Goal: Task Accomplishment & Management: Complete application form

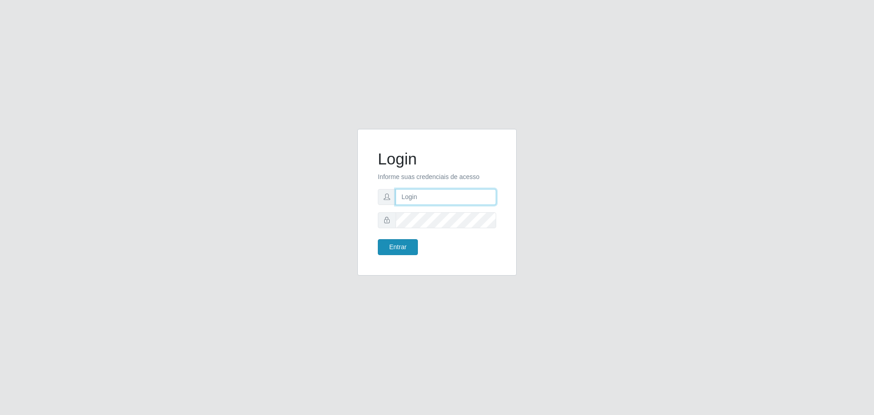
type input "[EMAIL_ADDRESS][DOMAIN_NAME]"
click at [394, 247] on button "Entrar" at bounding box center [398, 247] width 40 height 16
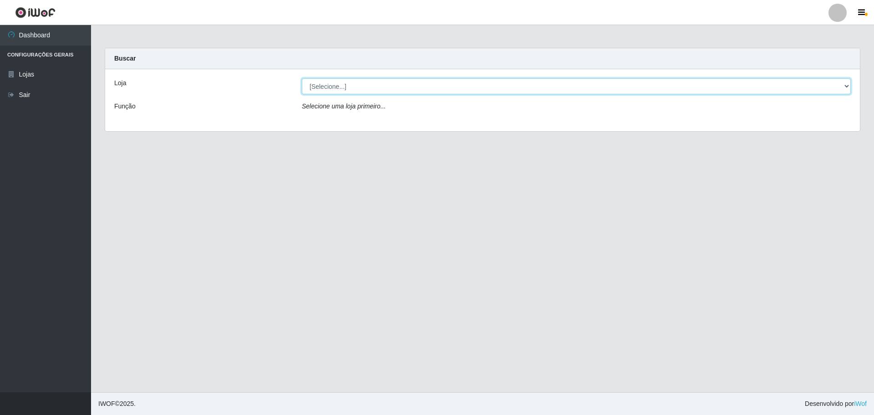
click at [840, 88] on select "[Selecione...] [GEOGRAPHIC_DATA] - [GEOGRAPHIC_DATA][DATE]" at bounding box center [576, 86] width 549 height 16
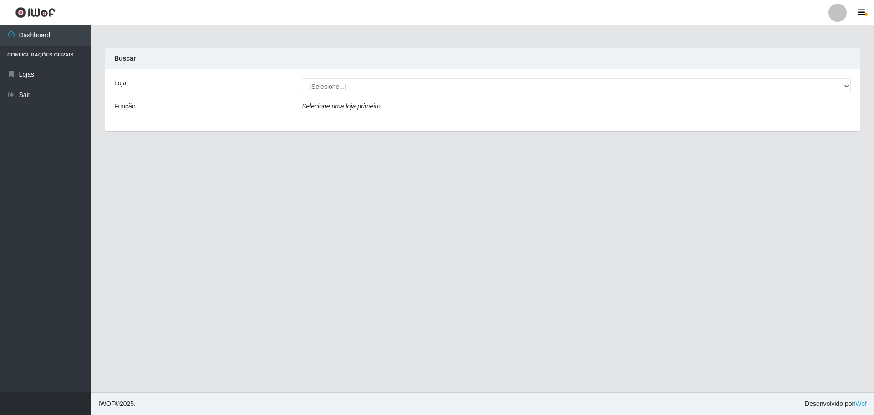
click at [677, 129] on div "Loja [Selecione...] Carone - Santa Lucia Função Selecione uma loja primeiro..." at bounding box center [482, 100] width 755 height 62
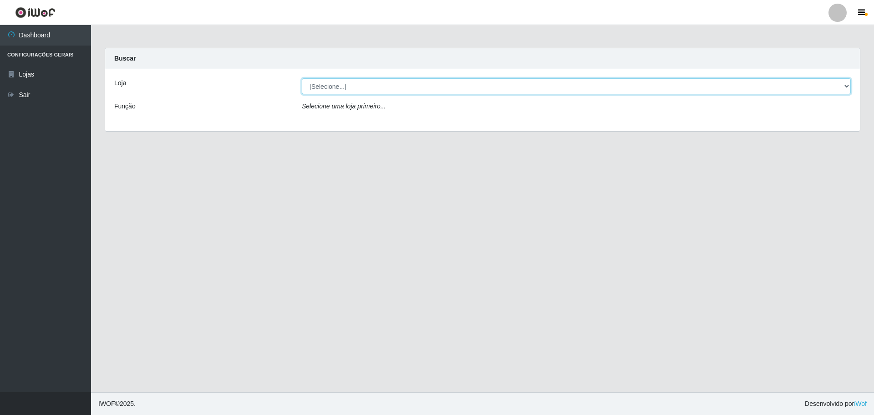
click at [747, 91] on select "[Selecione...] [GEOGRAPHIC_DATA] - [GEOGRAPHIC_DATA][DATE]" at bounding box center [576, 86] width 549 height 16
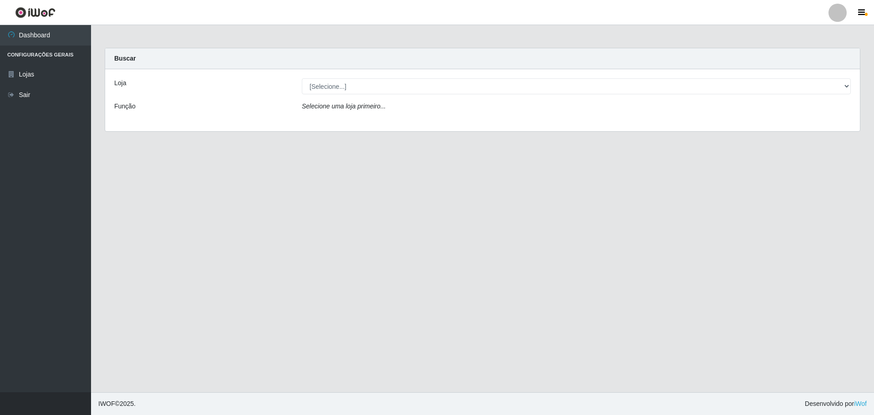
click at [717, 120] on div "Loja [Selecione...] Carone - Santa Lucia Função Selecione uma loja primeiro..." at bounding box center [482, 100] width 755 height 62
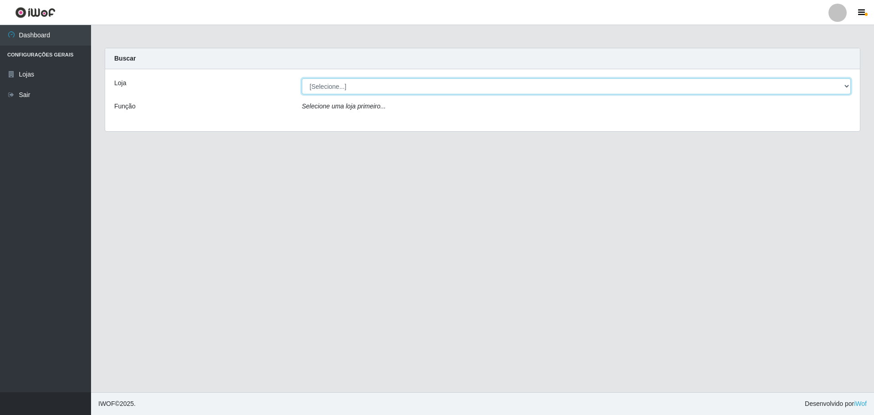
click at [700, 83] on select "[Selecione...] [GEOGRAPHIC_DATA] - [GEOGRAPHIC_DATA][DATE]" at bounding box center [576, 86] width 549 height 16
select select "527"
click at [302, 78] on select "[Selecione...] [GEOGRAPHIC_DATA] - [GEOGRAPHIC_DATA][DATE]" at bounding box center [576, 86] width 549 height 16
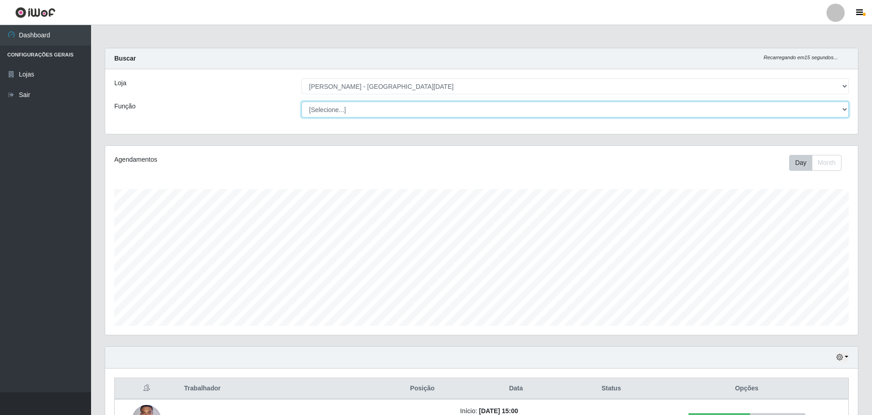
click at [346, 111] on select "[Selecione...] Embalador Embalador + Embalador ++ Repositor Repositor + Reposit…" at bounding box center [574, 110] width 547 height 16
click at [301, 102] on select "[Selecione...] Embalador Embalador + Embalador ++ Repositor Repositor + Reposit…" at bounding box center [574, 110] width 547 height 16
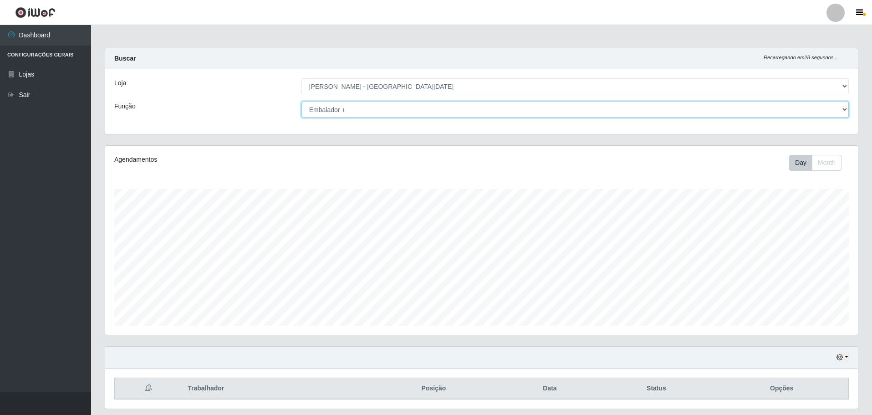
click at [332, 108] on select "[Selecione...] Embalador Embalador + Embalador ++ Repositor Repositor + Reposit…" at bounding box center [574, 110] width 547 height 16
select select "1"
click at [301, 102] on select "[Selecione...] Embalador Embalador + Embalador ++ Repositor Repositor + Reposit…" at bounding box center [574, 110] width 547 height 16
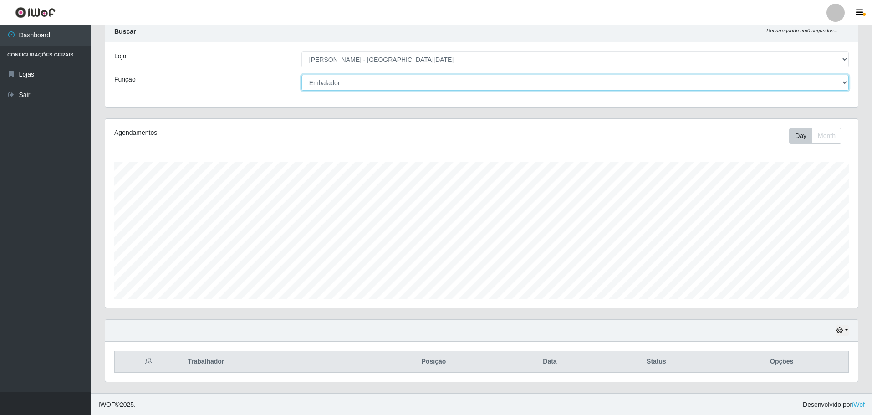
scroll to position [28, 0]
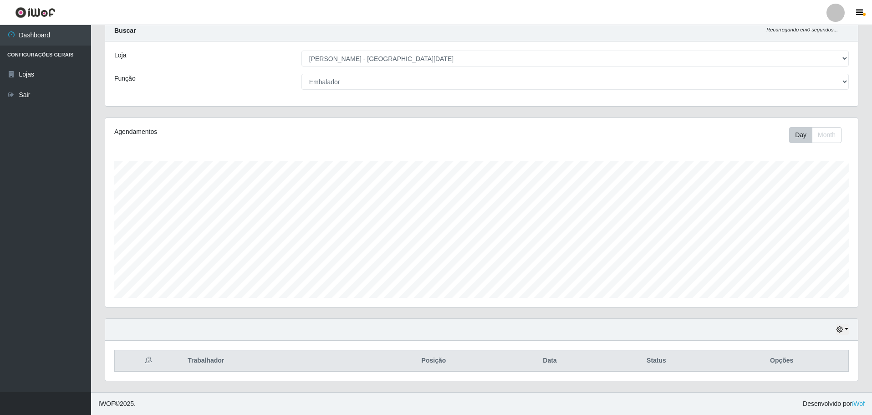
click at [211, 358] on th "Trabalhador" at bounding box center [273, 360] width 183 height 21
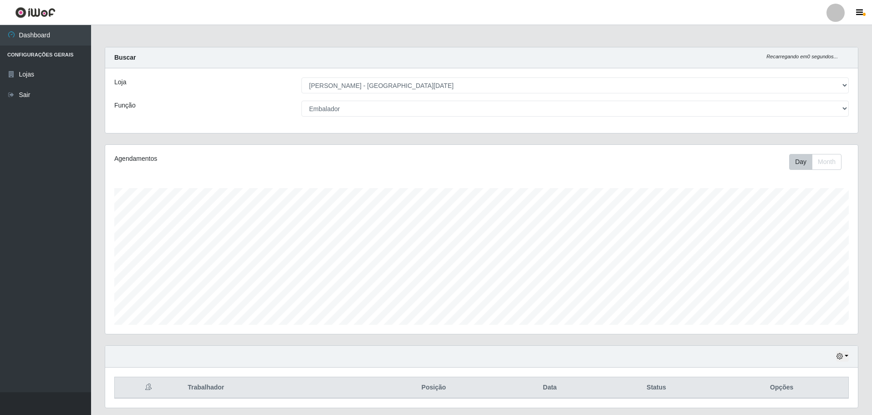
scroll to position [0, 0]
click at [860, 13] on icon "button" at bounding box center [859, 13] width 7 height 8
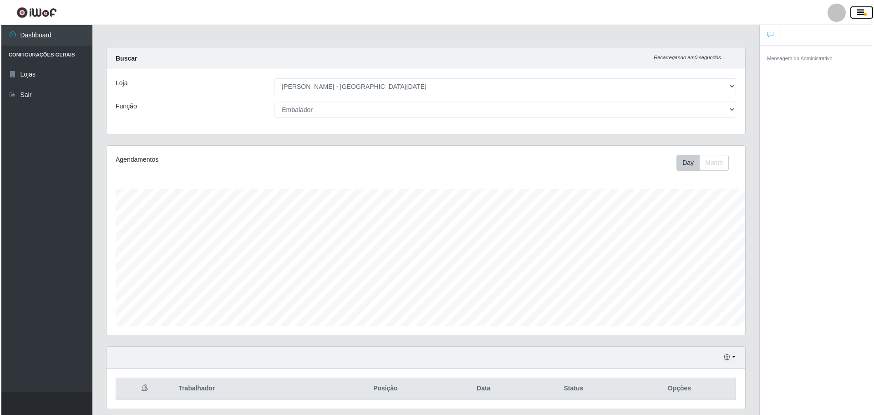
scroll to position [455061, 454611]
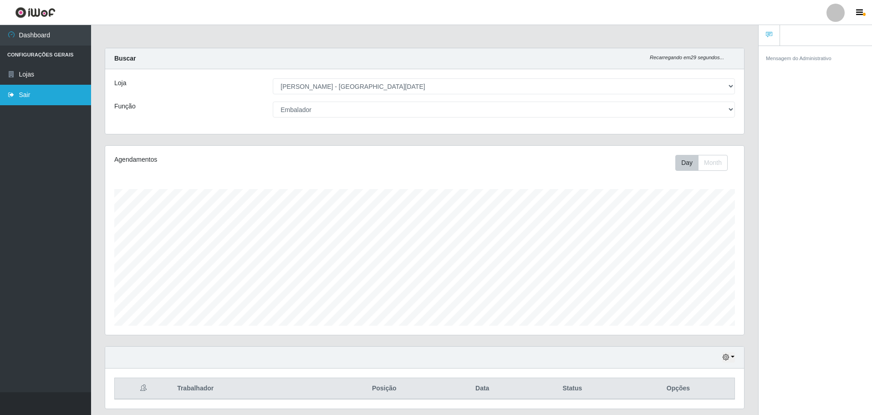
click at [21, 93] on link "Sair" at bounding box center [45, 95] width 91 height 20
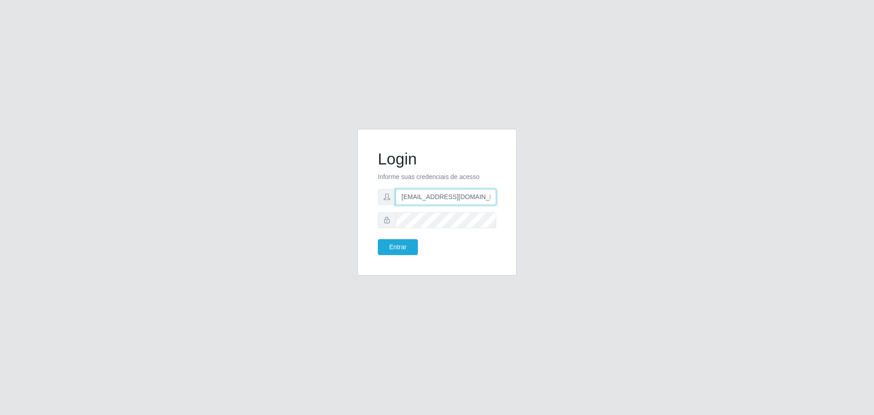
click at [477, 198] on input "[EMAIL_ADDRESS][DOMAIN_NAME]" at bounding box center [446, 197] width 101 height 16
type input "i"
click at [395, 249] on button "Entrar" at bounding box center [398, 247] width 40 height 16
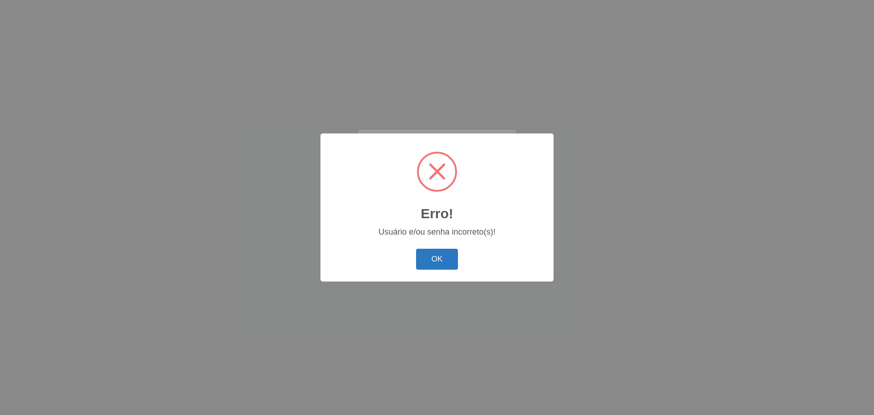
click at [436, 260] on button "OK" at bounding box center [437, 259] width 42 height 21
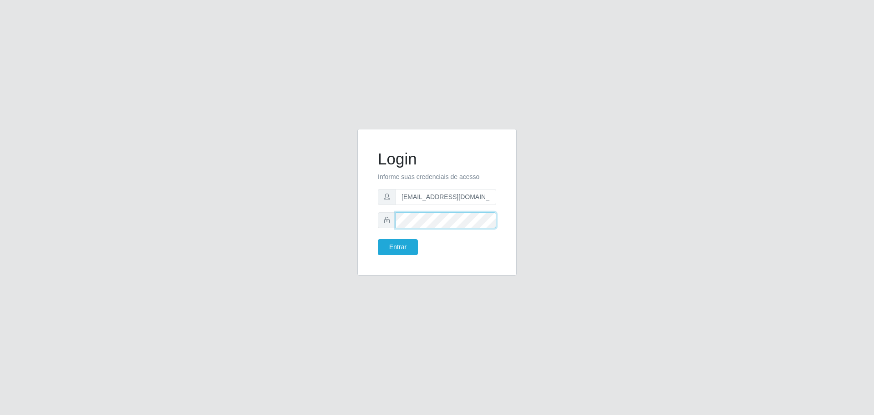
click at [378, 239] on button "Entrar" at bounding box center [398, 247] width 40 height 16
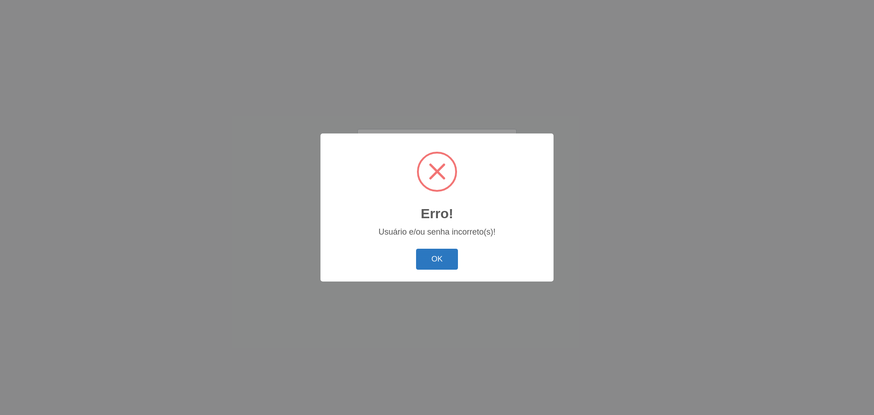
click at [440, 260] on button "OK" at bounding box center [437, 259] width 42 height 21
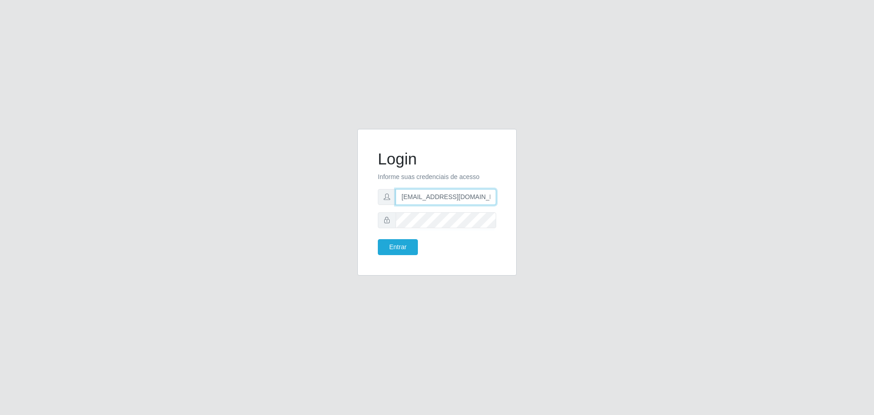
click at [481, 194] on input "fsnanda@26gmail.com.br" at bounding box center [446, 197] width 101 height 16
click at [584, 234] on div "Login Informe suas credenciais de acesso fsnanda@26gmail.com Entrar" at bounding box center [437, 208] width 519 height 158
click at [397, 248] on button "Entrar" at bounding box center [398, 247] width 40 height 16
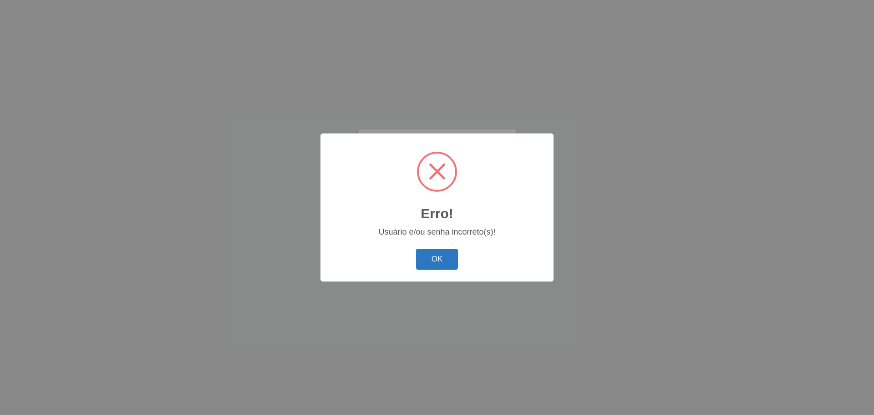
click at [438, 256] on button "OK" at bounding box center [437, 259] width 42 height 21
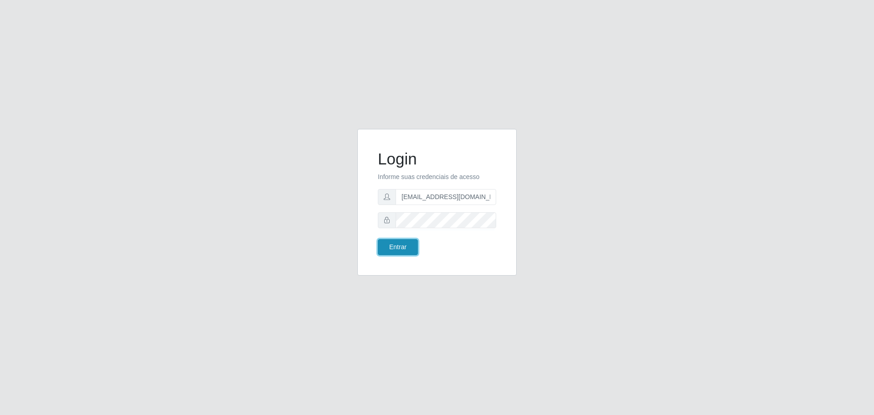
click at [408, 246] on button "Entrar" at bounding box center [398, 247] width 40 height 16
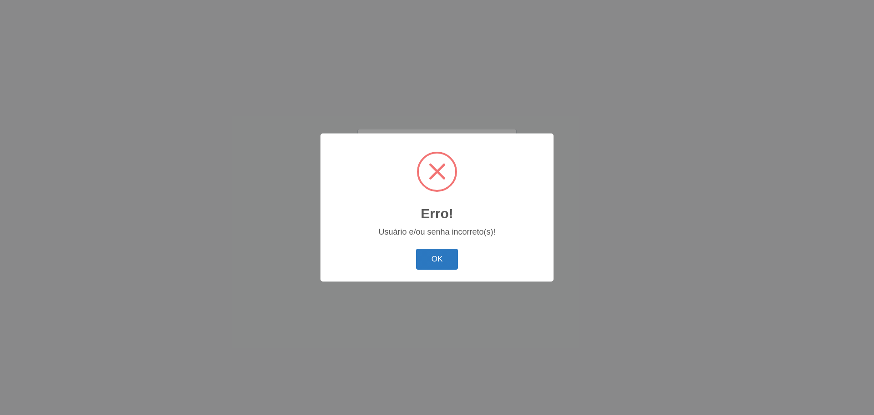
click at [447, 261] on button "OK" at bounding box center [437, 259] width 42 height 21
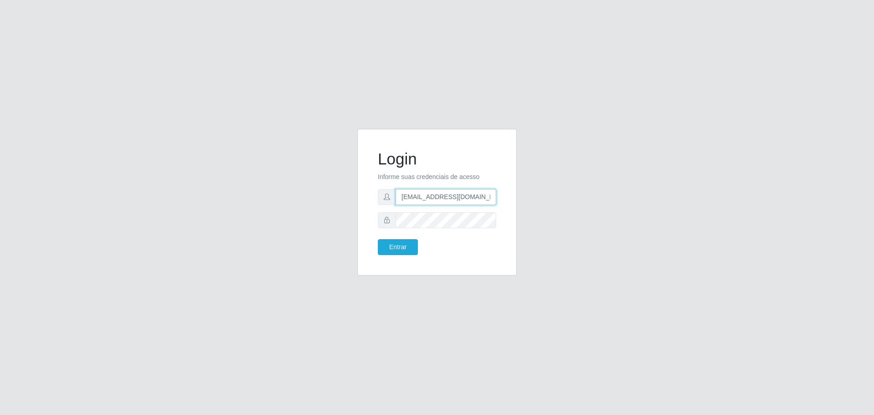
drag, startPoint x: 433, startPoint y: 203, endPoint x: 839, endPoint y: 351, distance: 432.0
click at [469, 240] on form "Login Informe suas credenciais de acesso fsnanda@26gmail.com Entrar" at bounding box center [437, 202] width 118 height 106
click at [603, 242] on div "Login Informe suas credenciais de acesso fsnanda@26gmail.com Entrar" at bounding box center [437, 208] width 519 height 158
click at [403, 200] on input "fsnanda@26gmail.com" at bounding box center [446, 197] width 101 height 16
click at [430, 198] on input "fsnanda@26gmail.com" at bounding box center [446, 197] width 101 height 16
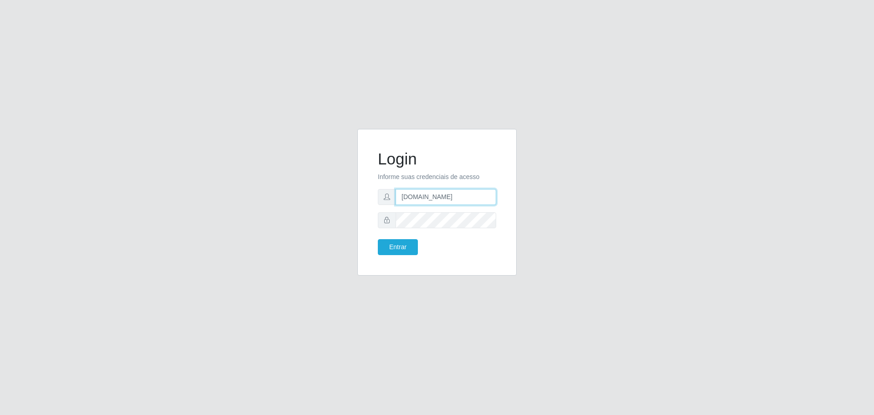
click at [430, 195] on input "fsnanda26gmail.com" at bounding box center [446, 197] width 101 height 16
click at [399, 249] on button "Entrar" at bounding box center [398, 247] width 40 height 16
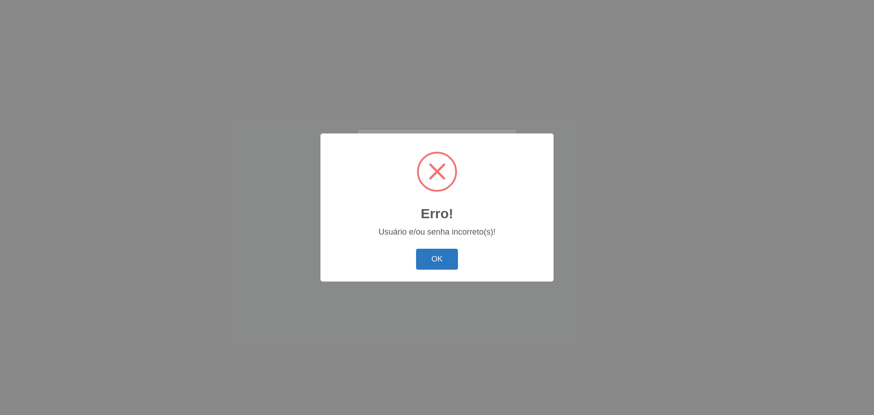
drag, startPoint x: 437, startPoint y: 250, endPoint x: 437, endPoint y: 256, distance: 5.9
click at [437, 256] on button "OK" at bounding box center [437, 259] width 42 height 21
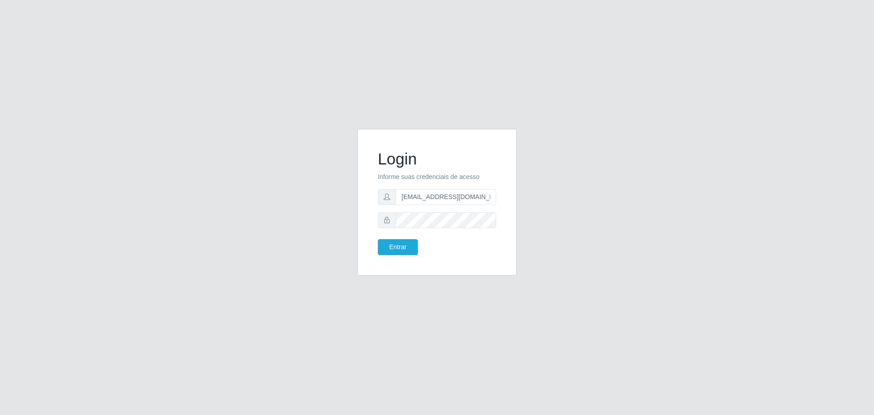
click at [386, 219] on icon at bounding box center [387, 220] width 6 height 6
click at [400, 243] on button "Entrar" at bounding box center [398, 247] width 40 height 16
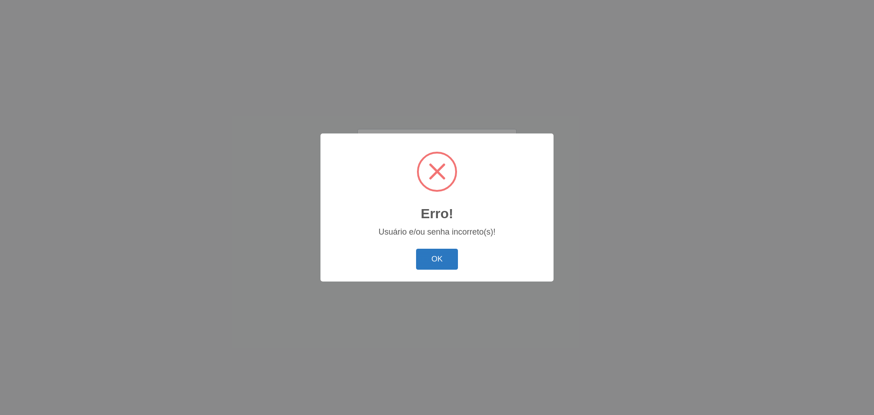
click at [442, 258] on button "OK" at bounding box center [437, 259] width 42 height 21
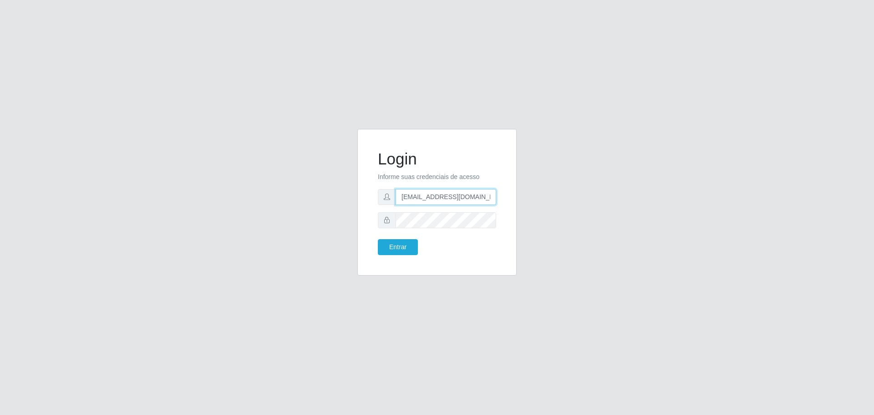
click at [477, 202] on input "fsnanda26@gmail.com" at bounding box center [446, 197] width 101 height 16
type input "f"
click at [620, 201] on div "Login Informe suas credenciais de acesso Entrar" at bounding box center [437, 208] width 519 height 158
click at [409, 201] on input "text" at bounding box center [446, 197] width 101 height 16
click at [402, 245] on button "Entrar" at bounding box center [398, 247] width 40 height 16
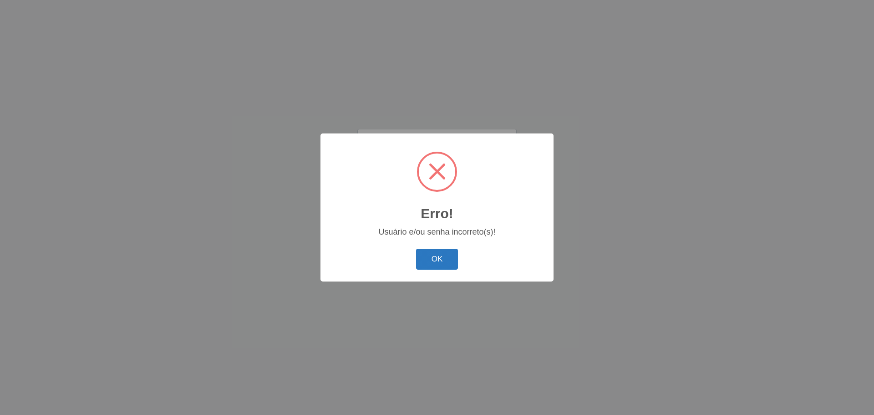
click at [444, 259] on button "OK" at bounding box center [437, 259] width 42 height 21
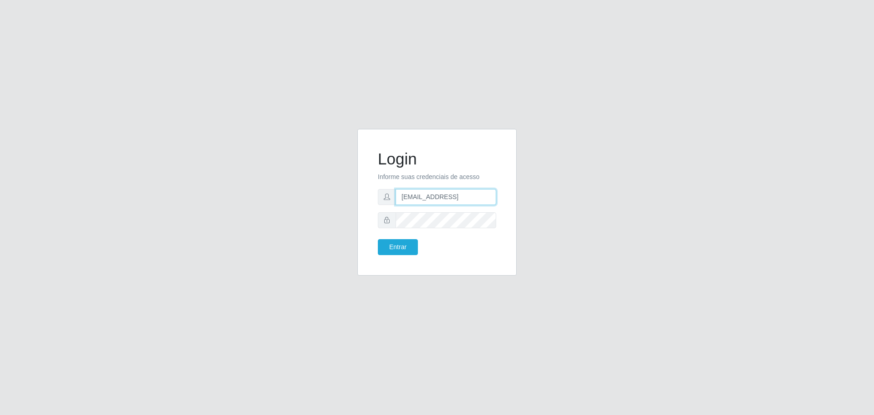
click at [493, 199] on input "pedrodealcantaraesilvaneto@gmail" at bounding box center [446, 197] width 101 height 16
click at [414, 194] on input "ail" at bounding box center [446, 197] width 101 height 16
type input "a"
click at [631, 217] on div "Login Informe suas credenciais de acesso Entrar" at bounding box center [437, 208] width 519 height 158
click at [651, 194] on div "Login Informe suas credenciais de acesso Entrar" at bounding box center [437, 208] width 519 height 158
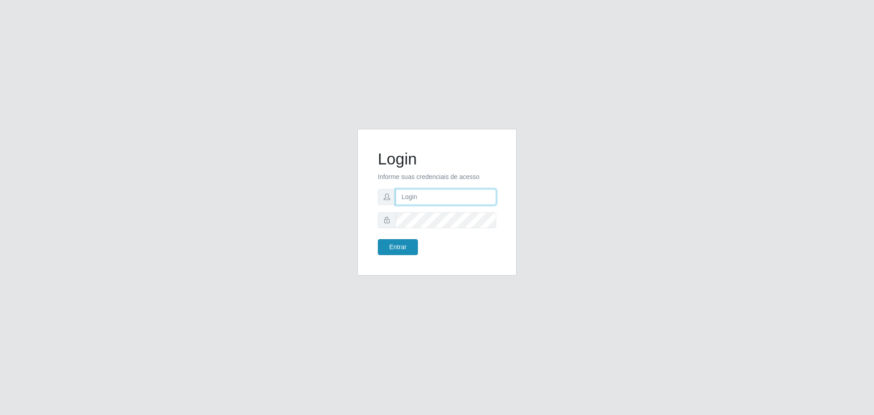
type input "[EMAIL_ADDRESS][DOMAIN_NAME]"
click at [403, 248] on button "Entrar" at bounding box center [398, 247] width 40 height 16
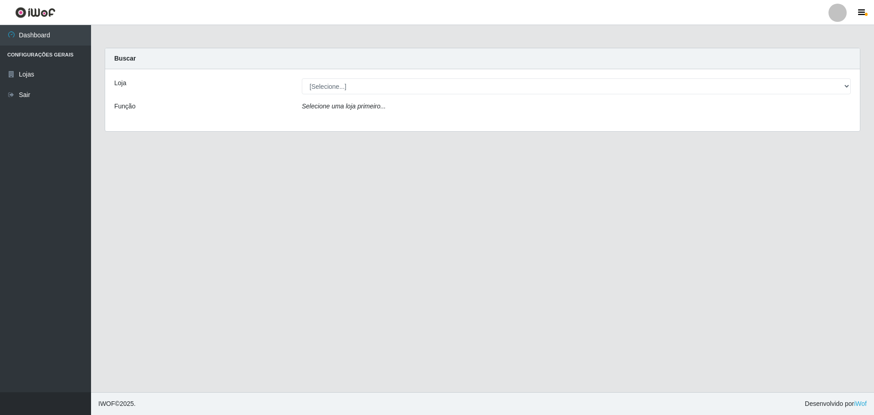
click at [122, 83] on label "Loja" at bounding box center [120, 83] width 12 height 10
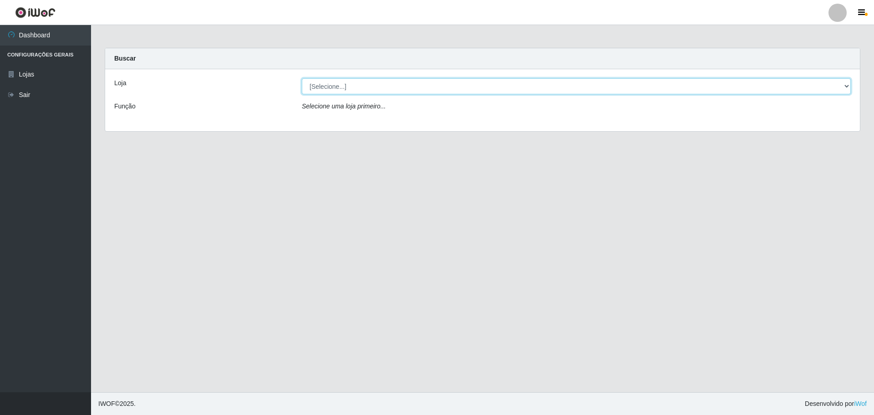
click at [302, 83] on select "[Selecione...] [GEOGRAPHIC_DATA] - [GEOGRAPHIC_DATA][DATE]" at bounding box center [576, 86] width 549 height 16
click at [396, 92] on select "[Selecione...] [GEOGRAPHIC_DATA] - [GEOGRAPHIC_DATA][DATE]" at bounding box center [576, 86] width 549 height 16
select select "527"
click at [302, 78] on select "[Selecione...] [GEOGRAPHIC_DATA] - [GEOGRAPHIC_DATA][DATE]" at bounding box center [576, 86] width 549 height 16
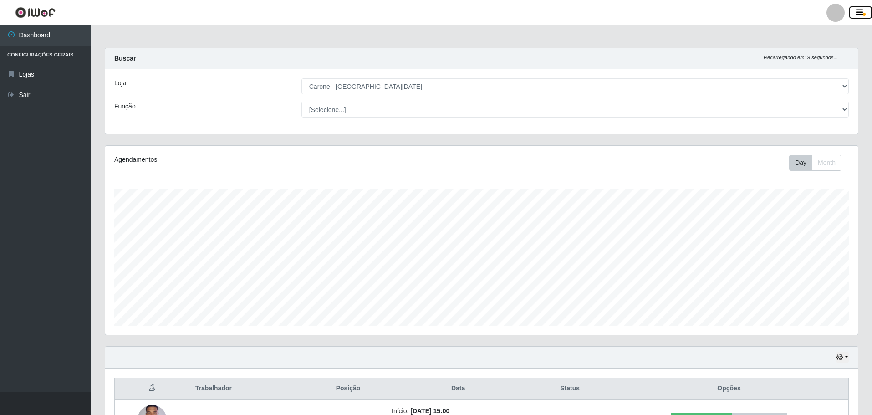
click at [859, 10] on icon "button" at bounding box center [859, 13] width 7 height 8
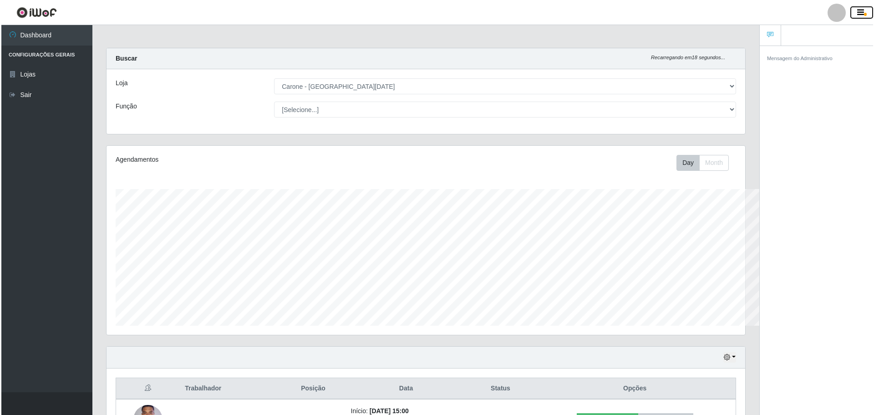
scroll to position [455061, 454611]
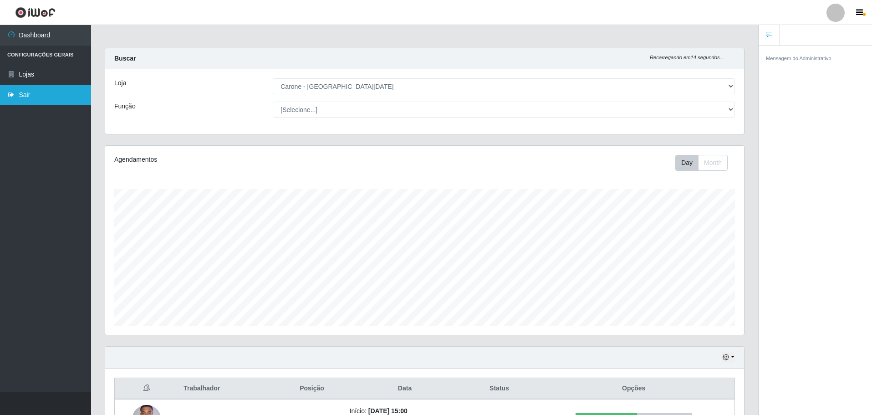
click at [26, 94] on link "Sair" at bounding box center [45, 95] width 91 height 20
